Goal: Use online tool/utility: Utilize a website feature to perform a specific function

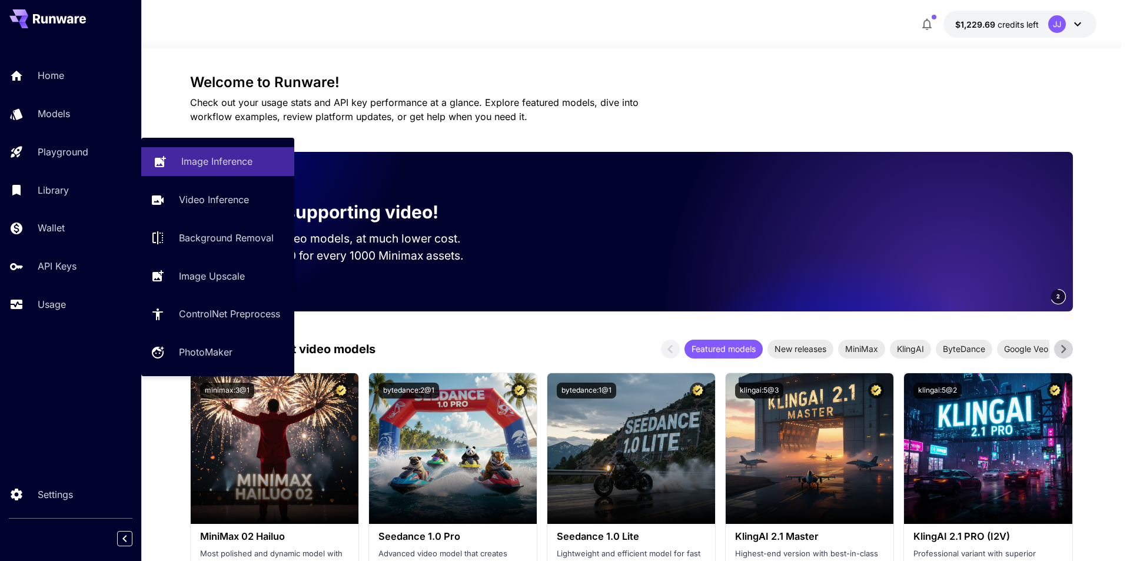
click at [188, 152] on link "Image Inference" at bounding box center [217, 161] width 153 height 29
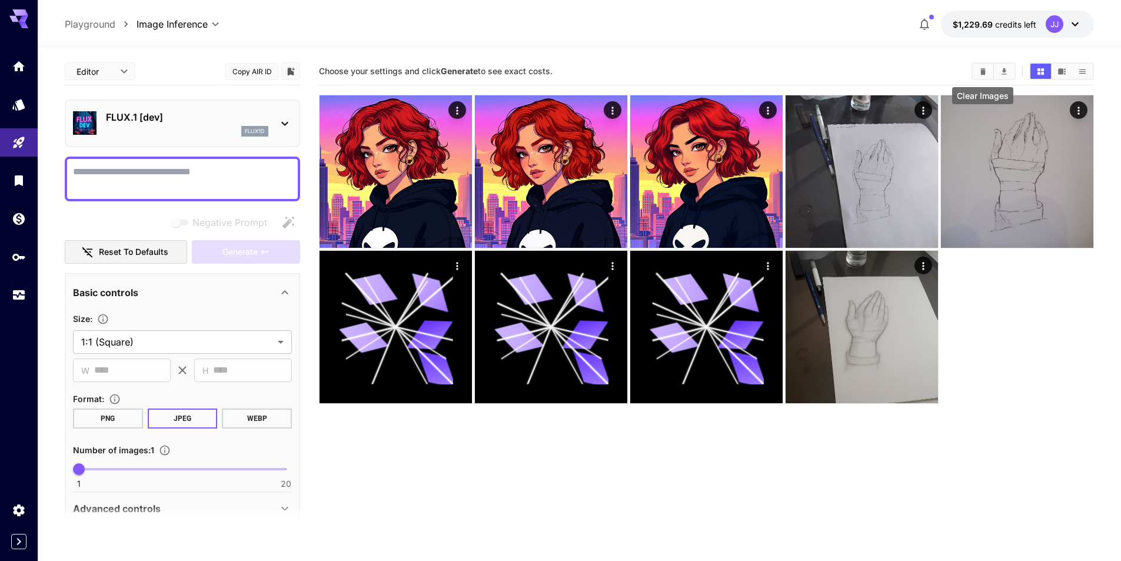
click at [990, 69] on button "Clear Images" at bounding box center [983, 71] width 21 height 15
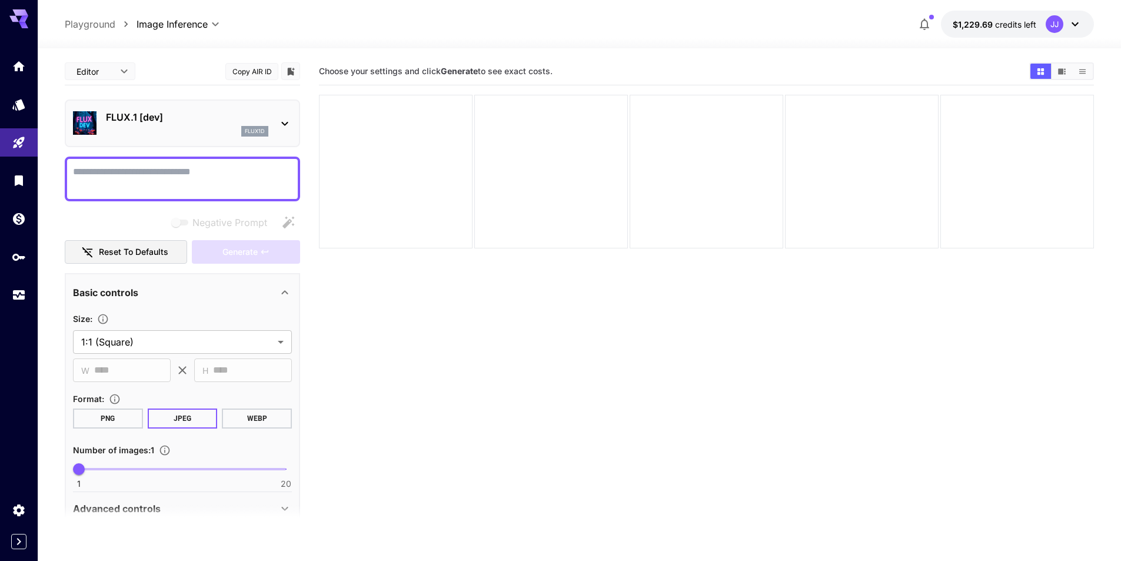
click at [220, 111] on p "FLUX.1 [dev]" at bounding box center [187, 117] width 162 height 14
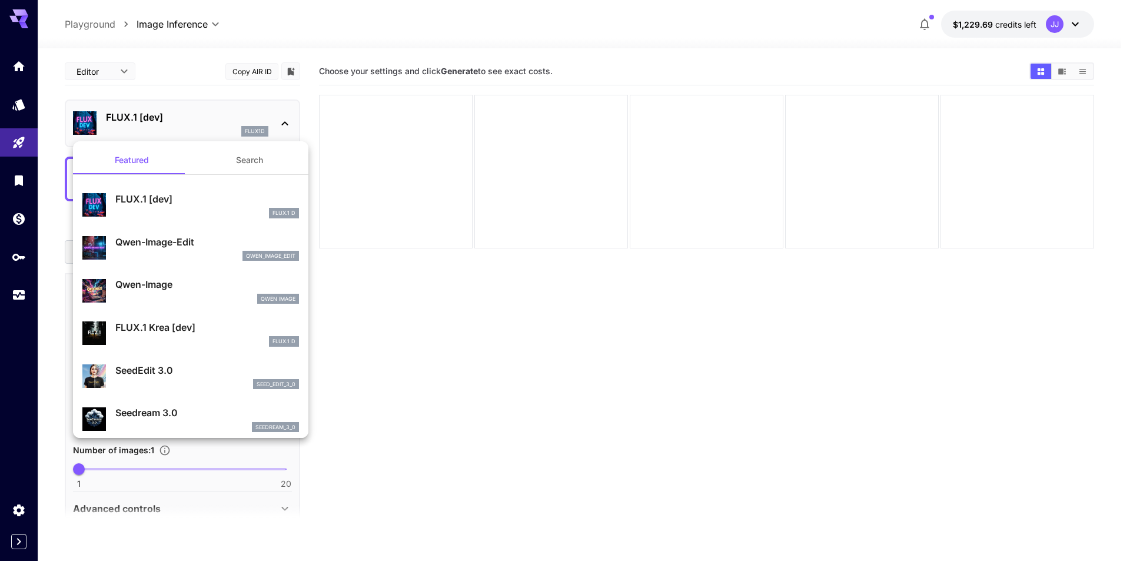
click at [203, 307] on div "Qwen-Image Qwen Image" at bounding box center [190, 291] width 217 height 36
type input "**"
type input "***"
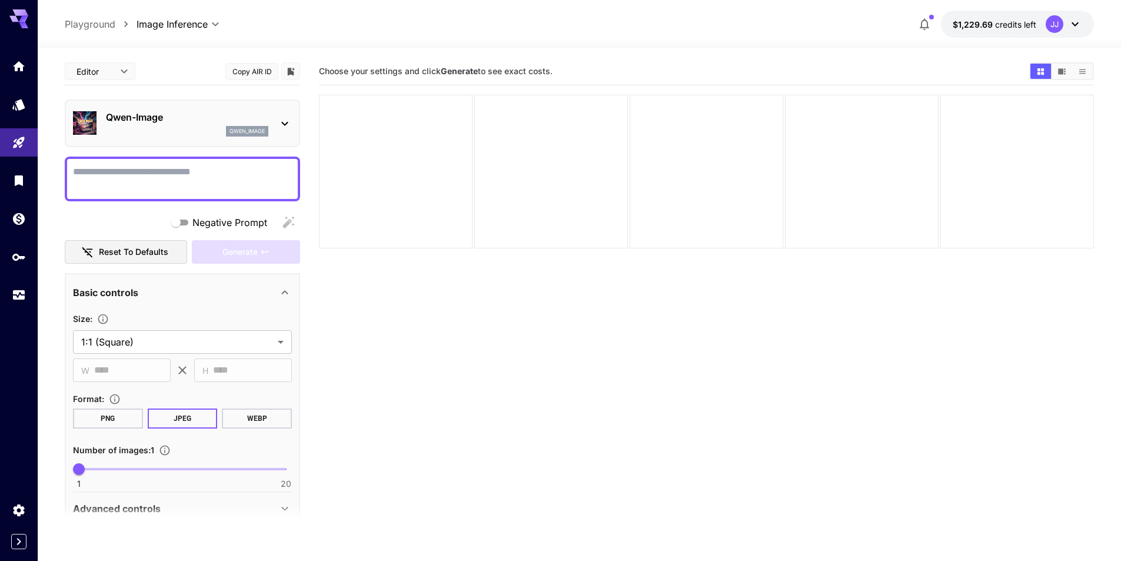
click at [200, 176] on textarea "Negative Prompt" at bounding box center [182, 179] width 219 height 28
click at [242, 261] on button "Generate" at bounding box center [246, 252] width 108 height 24
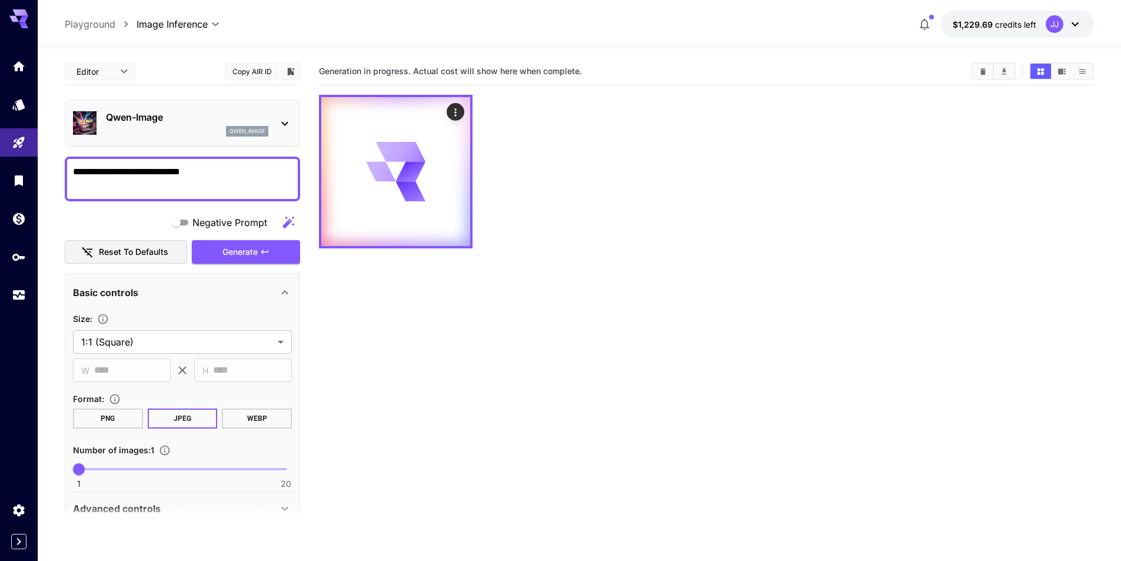
click at [295, 222] on icon "button" at bounding box center [288, 222] width 14 height 14
click at [271, 252] on button "Generate" at bounding box center [246, 252] width 108 height 24
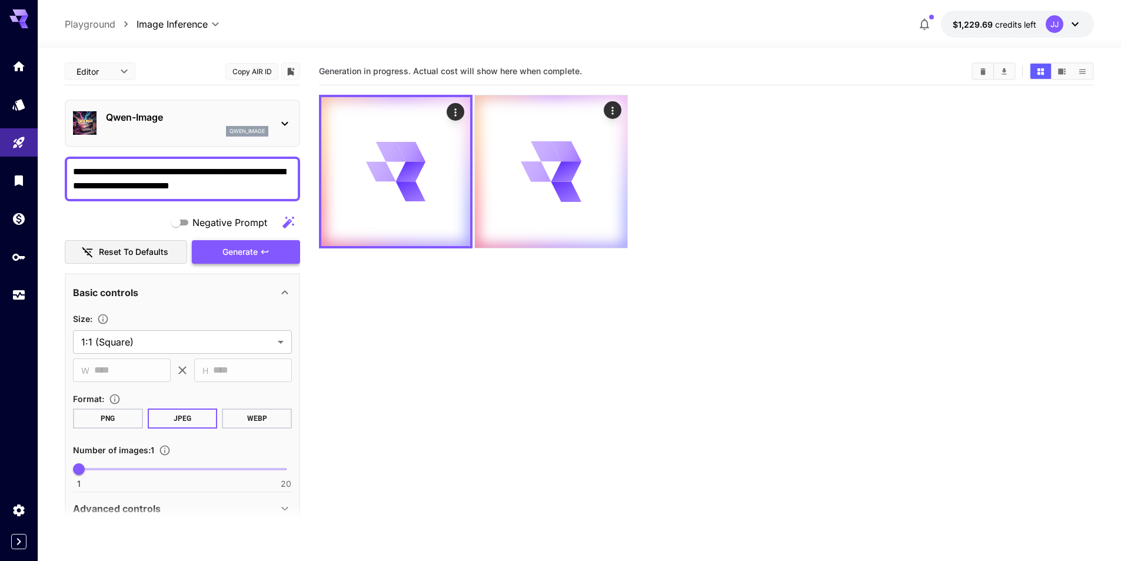
click at [267, 257] on button "Generate" at bounding box center [246, 252] width 108 height 24
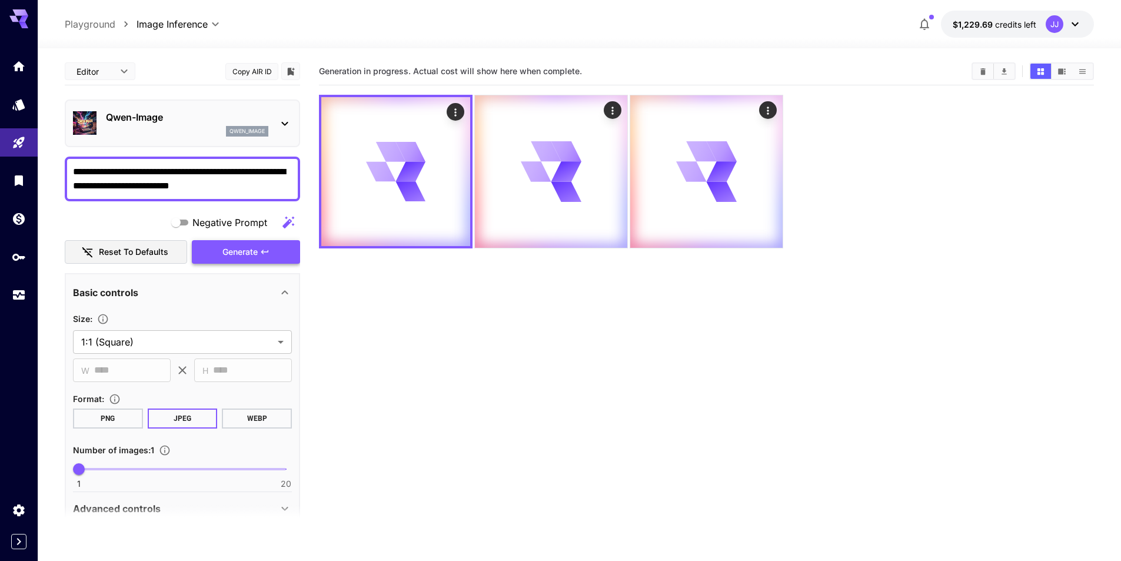
click at [267, 257] on button "Generate" at bounding box center [246, 252] width 108 height 24
click at [267, 417] on button "WEBP" at bounding box center [257, 418] width 70 height 20
drag, startPoint x: 239, startPoint y: 189, endPoint x: 201, endPoint y: 171, distance: 41.9
click at [201, 171] on textarea "**********" at bounding box center [182, 179] width 219 height 28
click at [254, 245] on span "Generate" at bounding box center [239, 252] width 35 height 15
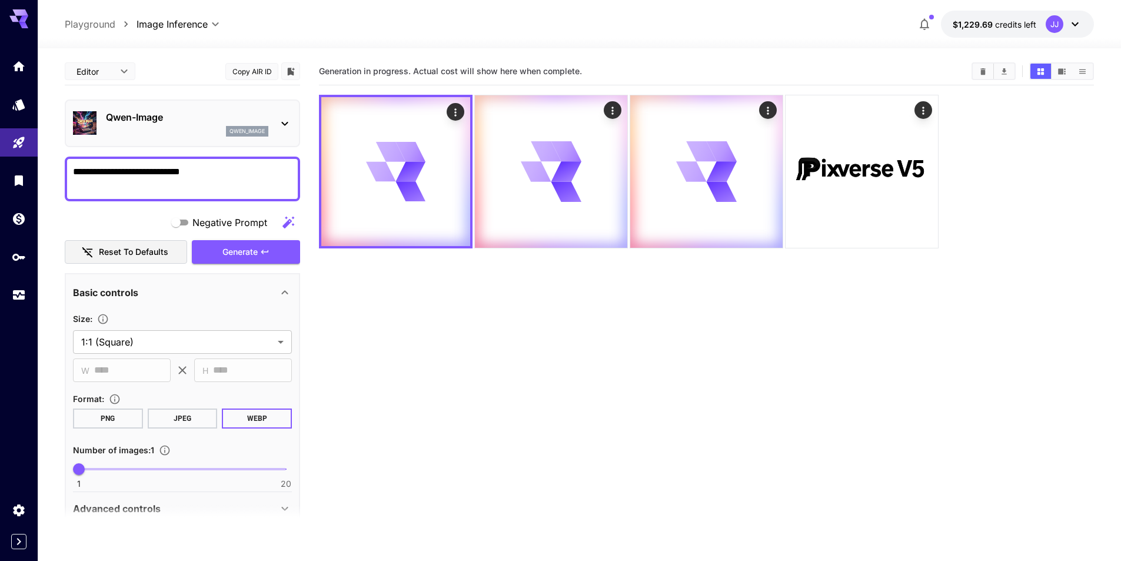
click at [297, 225] on button "button" at bounding box center [289, 223] width 24 height 24
click at [283, 251] on div "Generating" at bounding box center [246, 252] width 108 height 24
type textarea "**********"
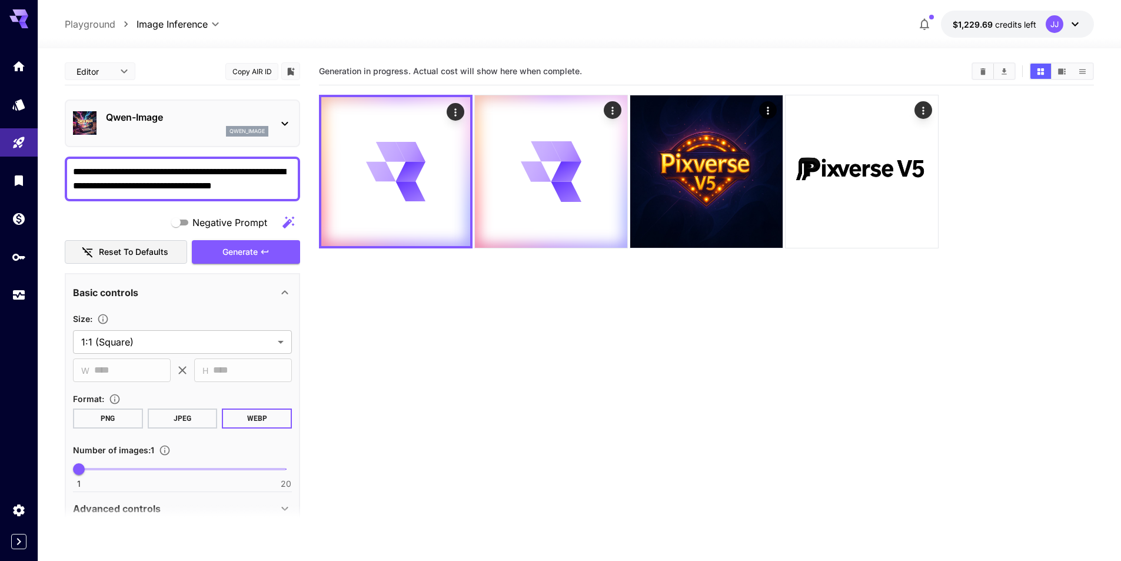
click at [283, 251] on button "Generate" at bounding box center [246, 252] width 108 height 24
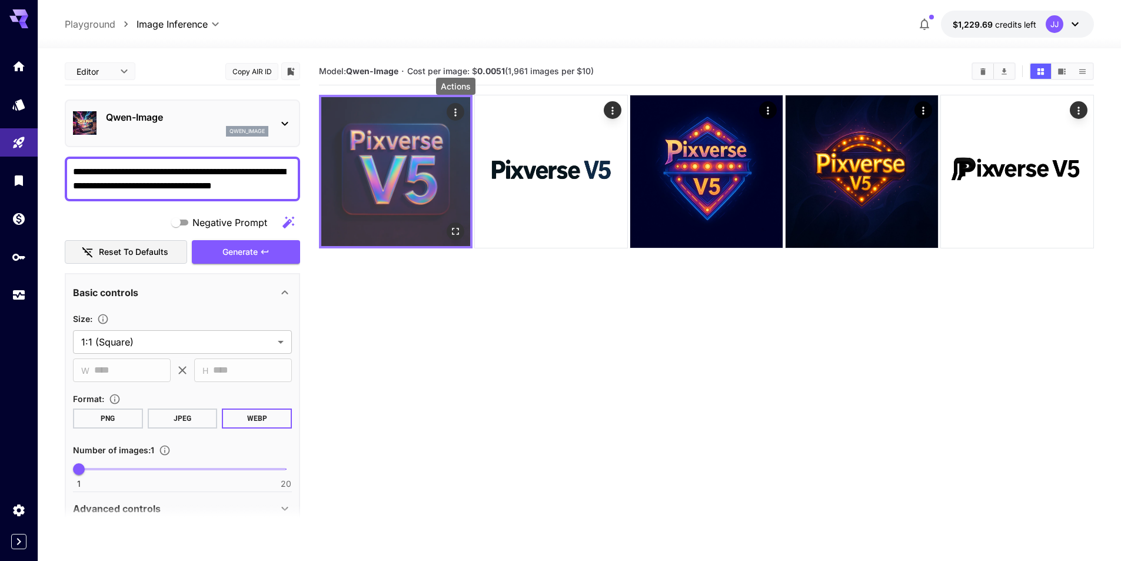
click at [453, 111] on icon "Actions" at bounding box center [456, 113] width 12 height 12
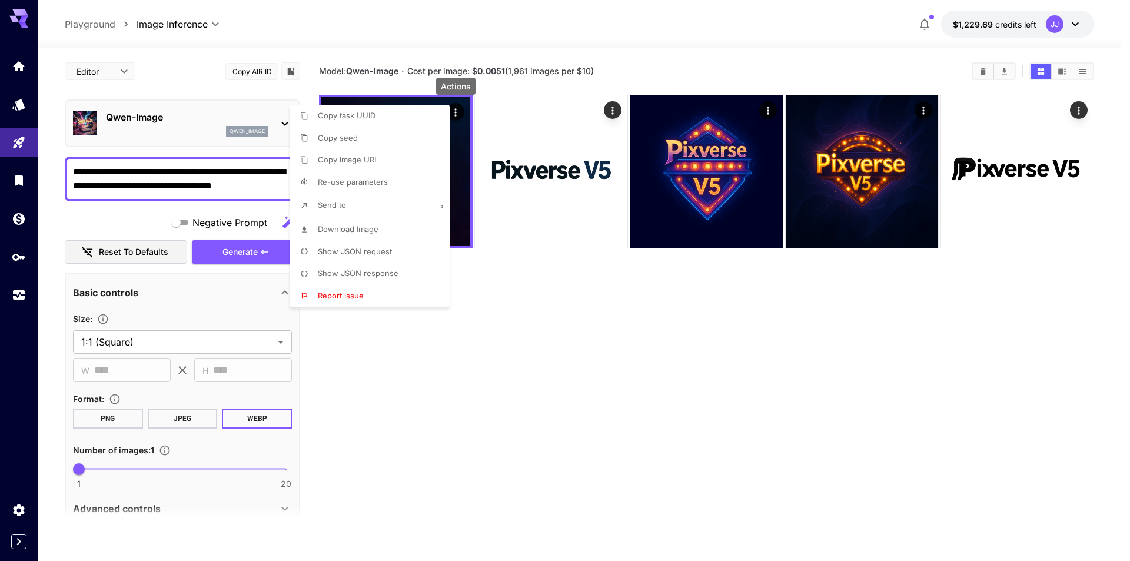
click at [420, 168] on li "Copy image URL" at bounding box center [373, 160] width 167 height 22
click at [378, 378] on div at bounding box center [565, 280] width 1130 height 561
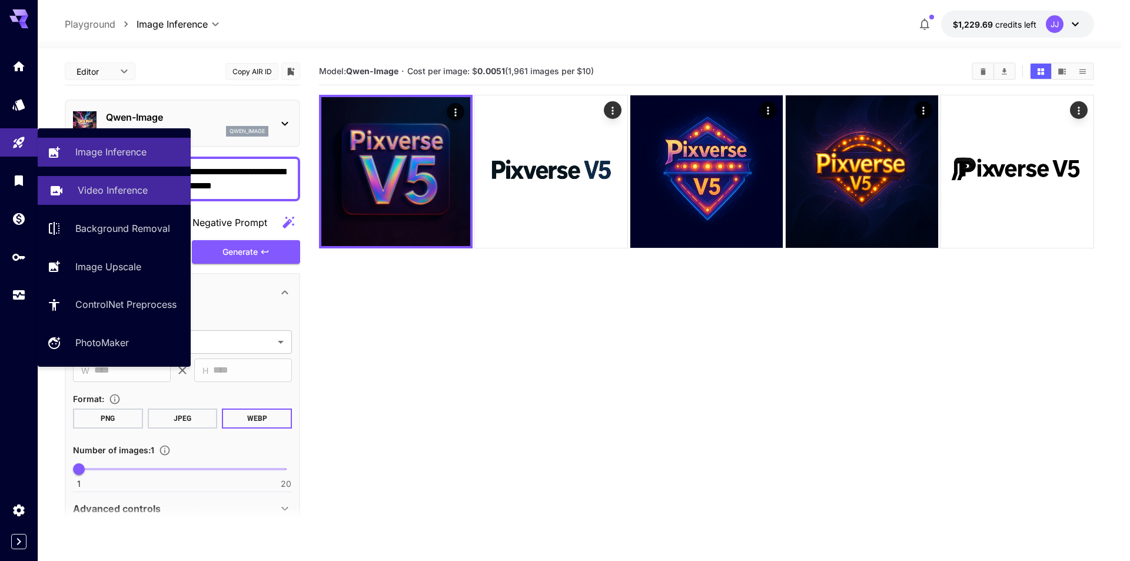
click at [131, 192] on p "Video Inference" at bounding box center [113, 190] width 70 height 14
type input "**********"
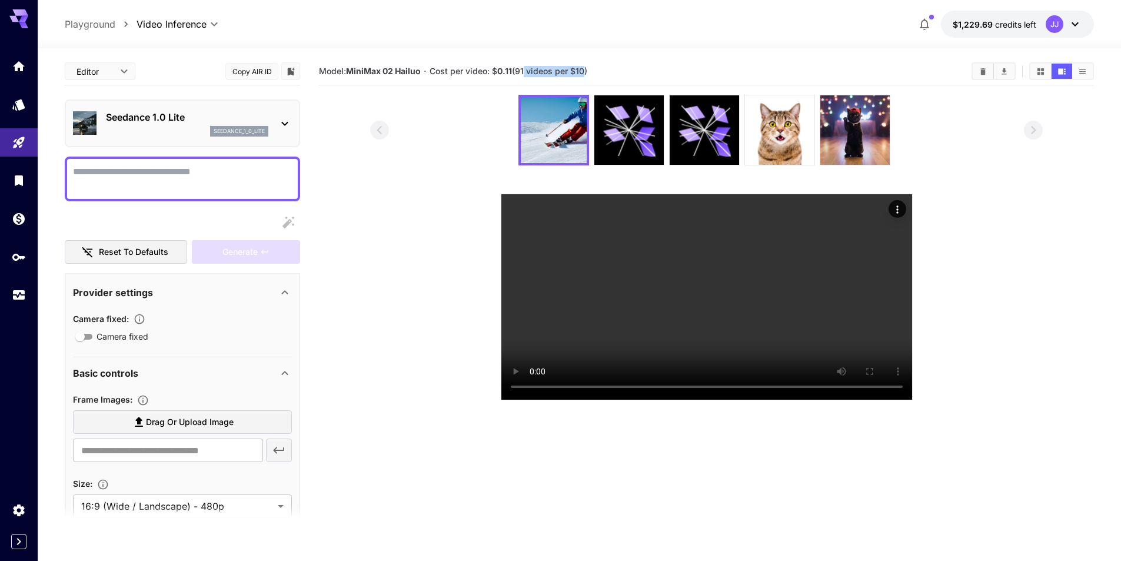
drag, startPoint x: 569, startPoint y: 71, endPoint x: 523, endPoint y: 72, distance: 46.5
click at [523, 72] on span "Cost per video: $ 0.11 (91 videos per $10)" at bounding box center [509, 71] width 158 height 10
copy span "1 videos per $1"
click at [545, 84] on div "Model: MiniMax 02 Hailuo · Cost per video: $ 0.11 (91 videos per $10)" at bounding box center [706, 72] width 775 height 28
drag, startPoint x: 582, startPoint y: 70, endPoint x: 524, endPoint y: 71, distance: 57.7
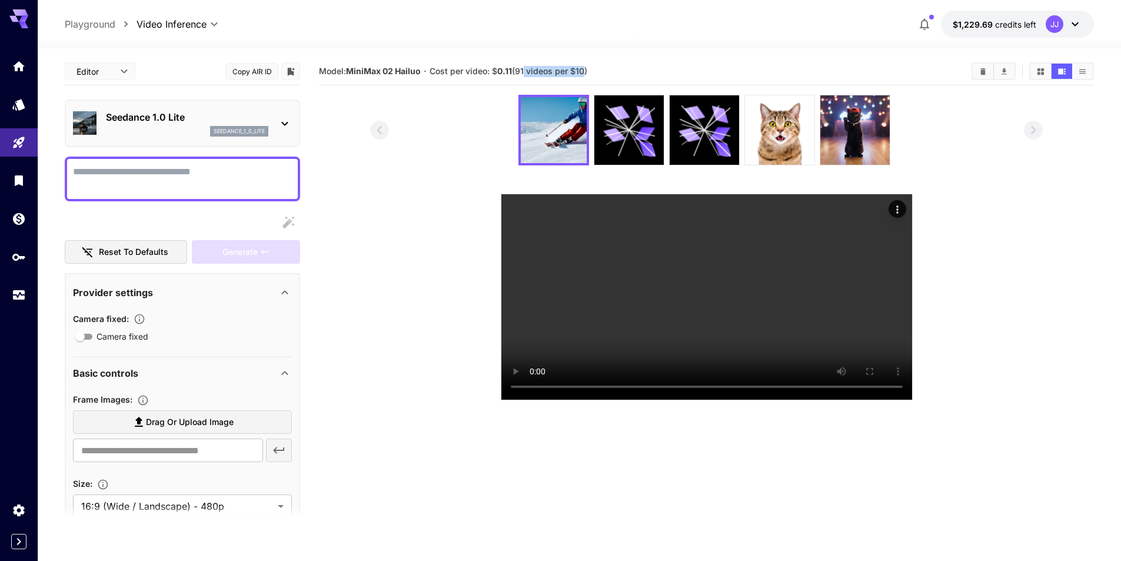
click at [524, 71] on span "Cost per video: $ 0.11 (91 videos per $10)" at bounding box center [509, 71] width 158 height 10
copy span "1 videos per $1"
click at [541, 78] on div "Model: MiniMax 02 Hailuo · Cost per video: $ 0.11 (91 videos per $10)" at bounding box center [706, 71] width 775 height 18
drag, startPoint x: 507, startPoint y: 72, endPoint x: 498, endPoint y: 72, distance: 8.8
click at [498, 72] on span "Cost per video: $ 0.11 (91 videos per $10)" at bounding box center [509, 71] width 158 height 10
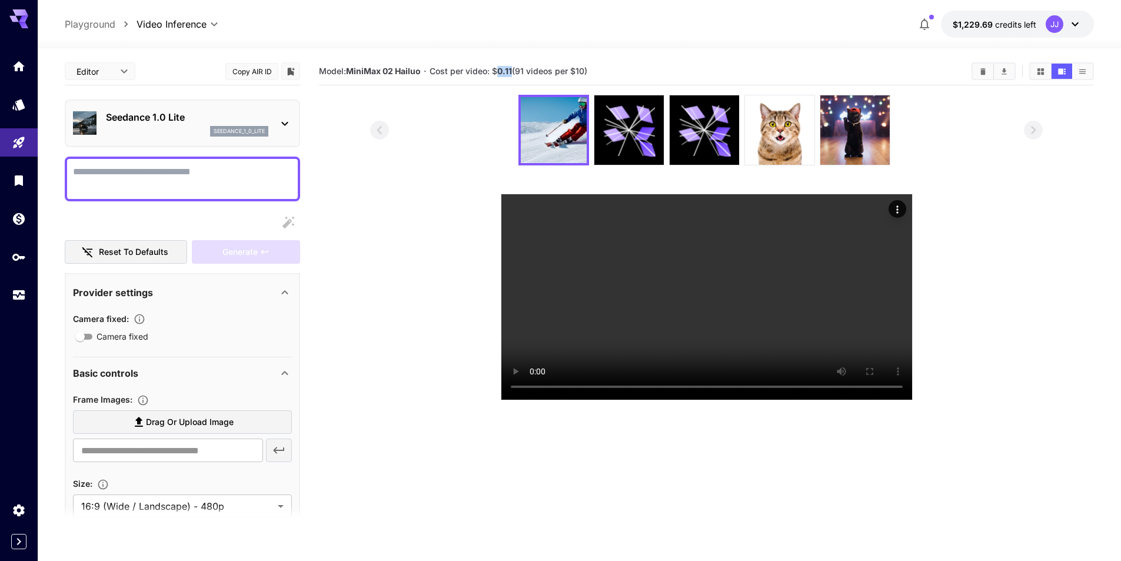
drag, startPoint x: 513, startPoint y: 72, endPoint x: 499, endPoint y: 72, distance: 13.5
click at [499, 72] on b "0.11" at bounding box center [504, 71] width 15 height 10
click at [501, 73] on b "0.11" at bounding box center [504, 71] width 15 height 10
drag, startPoint x: 501, startPoint y: 74, endPoint x: 509, endPoint y: 74, distance: 7.1
click at [509, 74] on b "0.11" at bounding box center [504, 71] width 15 height 10
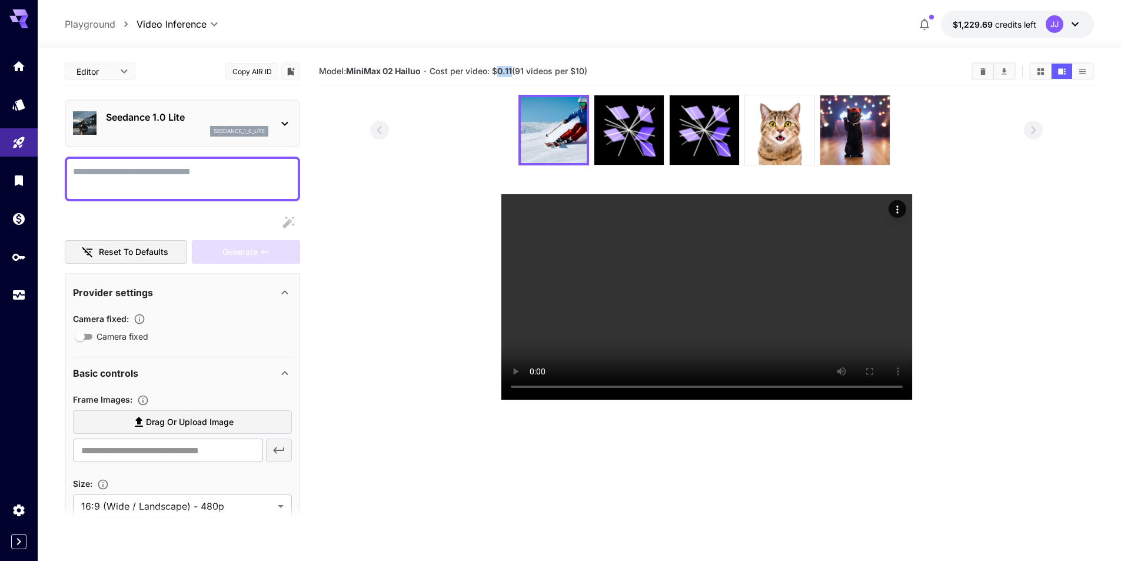
click at [509, 74] on b "0.11" at bounding box center [504, 71] width 15 height 10
click at [511, 74] on b "0.11" at bounding box center [504, 71] width 15 height 10
click at [511, 76] on h5 "Cost per video: $ 0.11 (91 videos per $10)" at bounding box center [509, 71] width 158 height 11
click at [799, 498] on section "Model: MiniMax 02 Hailuo · Cost per video: $ 0.11 (91 videos per $10)" at bounding box center [706, 338] width 775 height 561
